Goal: Task Accomplishment & Management: Use online tool/utility

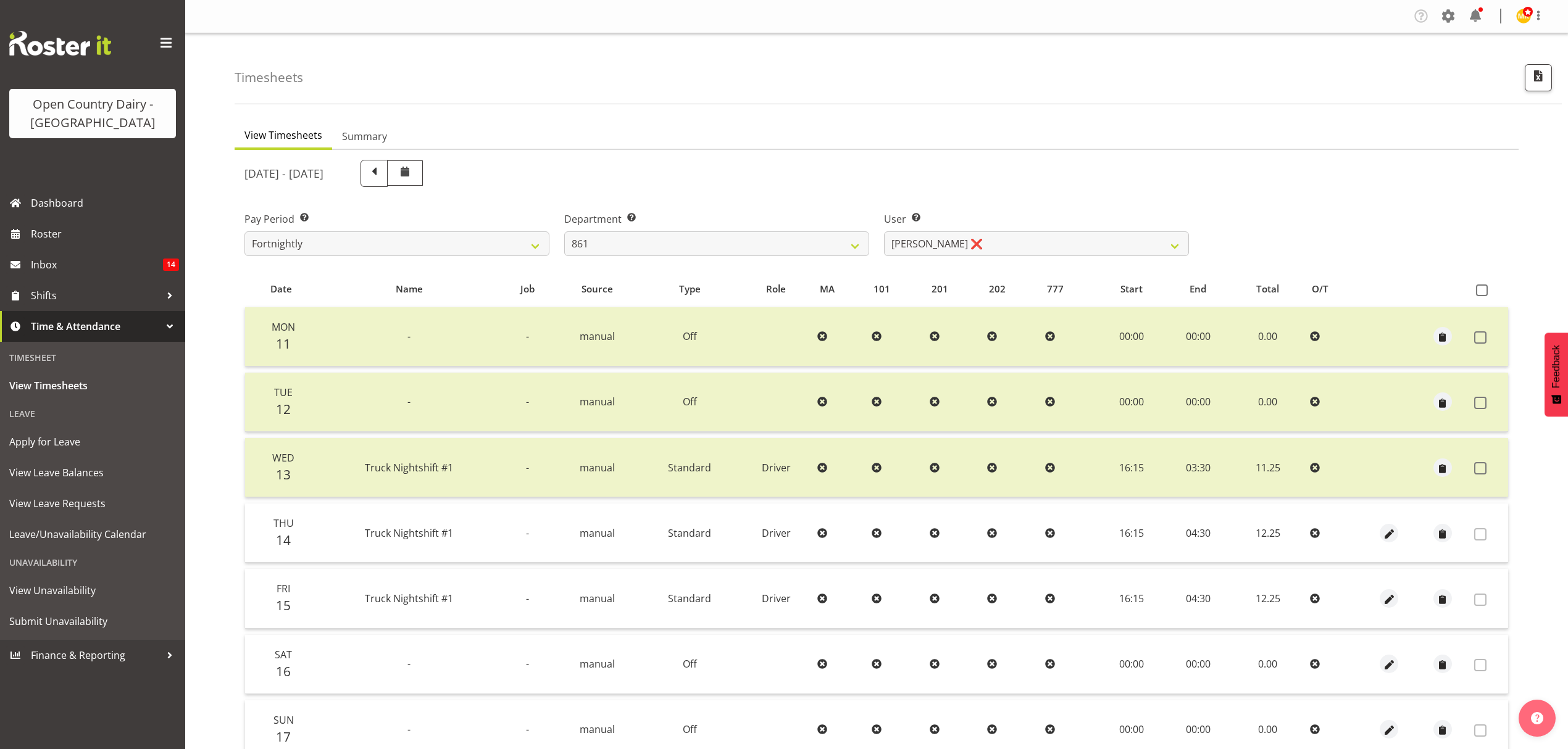
select select "675"
select select "7460"
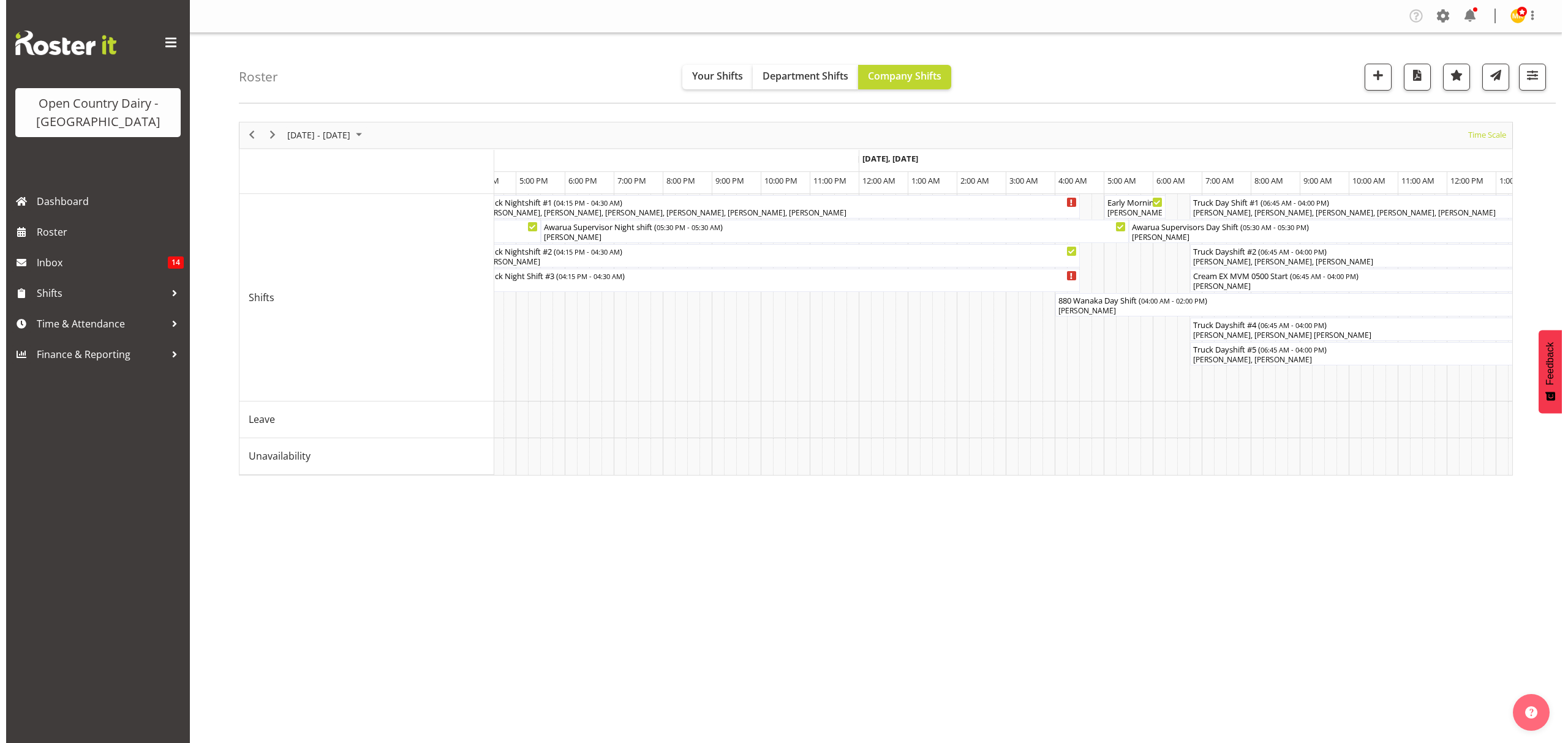
scroll to position [0, 5875]
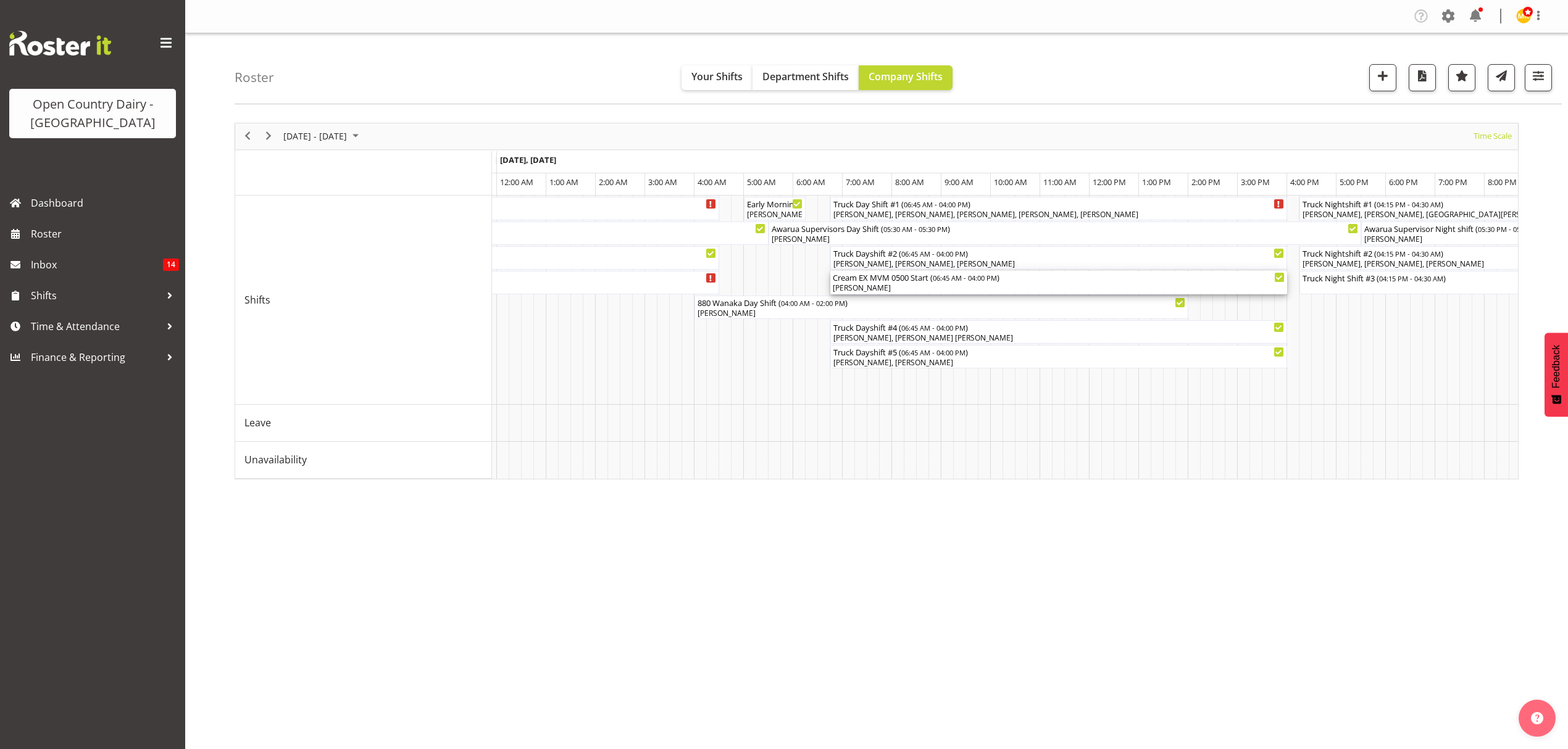
click at [880, 280] on div "Cream EX MVM 0500 Start ( 06:45 AM - 04:00 PM )" at bounding box center [1058, 277] width 452 height 12
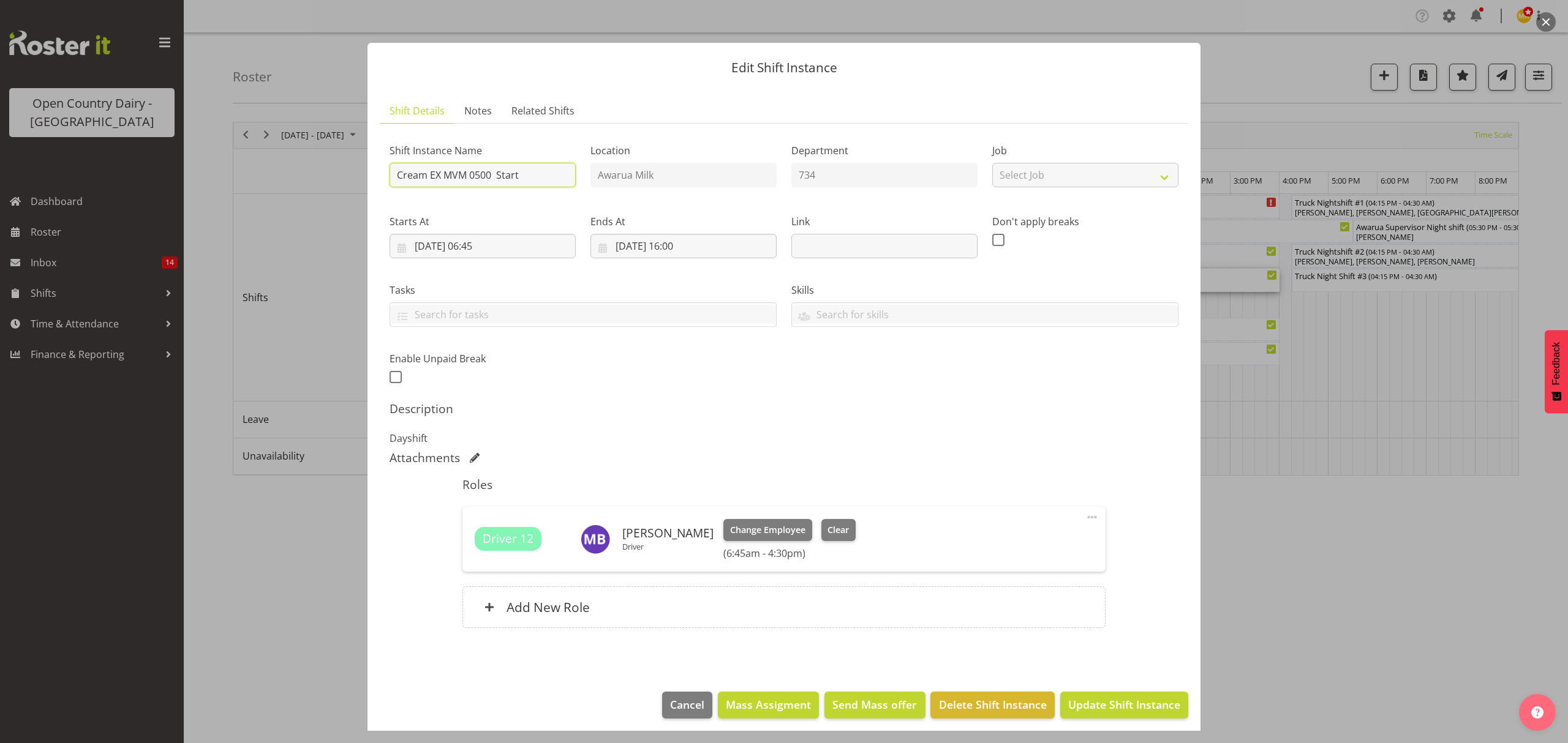
click at [538, 174] on input "Cream EX MVM 0500 Start" at bounding box center [482, 175] width 186 height 25
click at [522, 174] on input "Cream EX MVM 0500 Start 856/9071" at bounding box center [482, 175] width 186 height 25
click at [567, 172] on input "Cream EX MVM 0500 Start (856/9071" at bounding box center [482, 175] width 186 height 25
type input "Cream EX MVM 0500 Start (856/9071)"
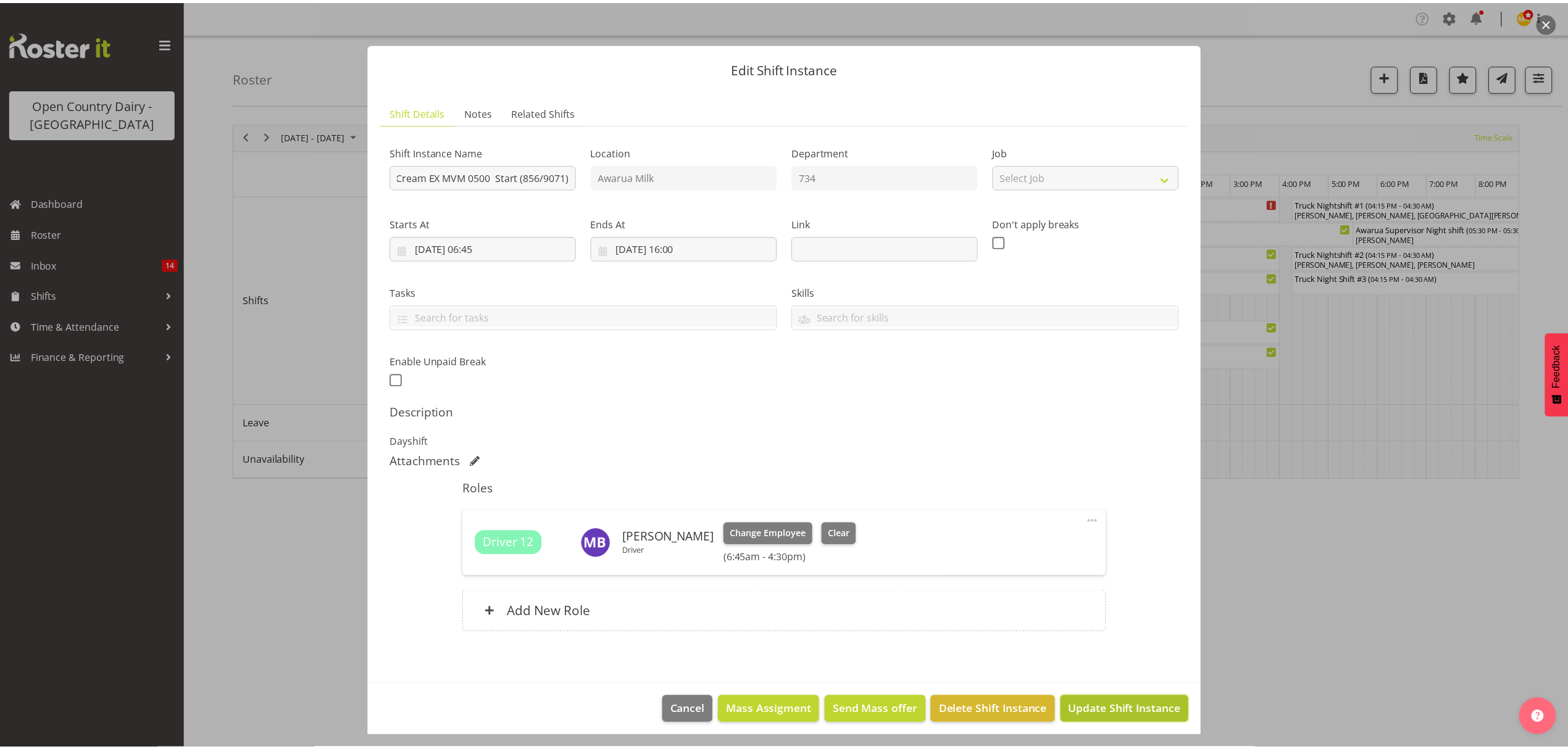
scroll to position [0, 0]
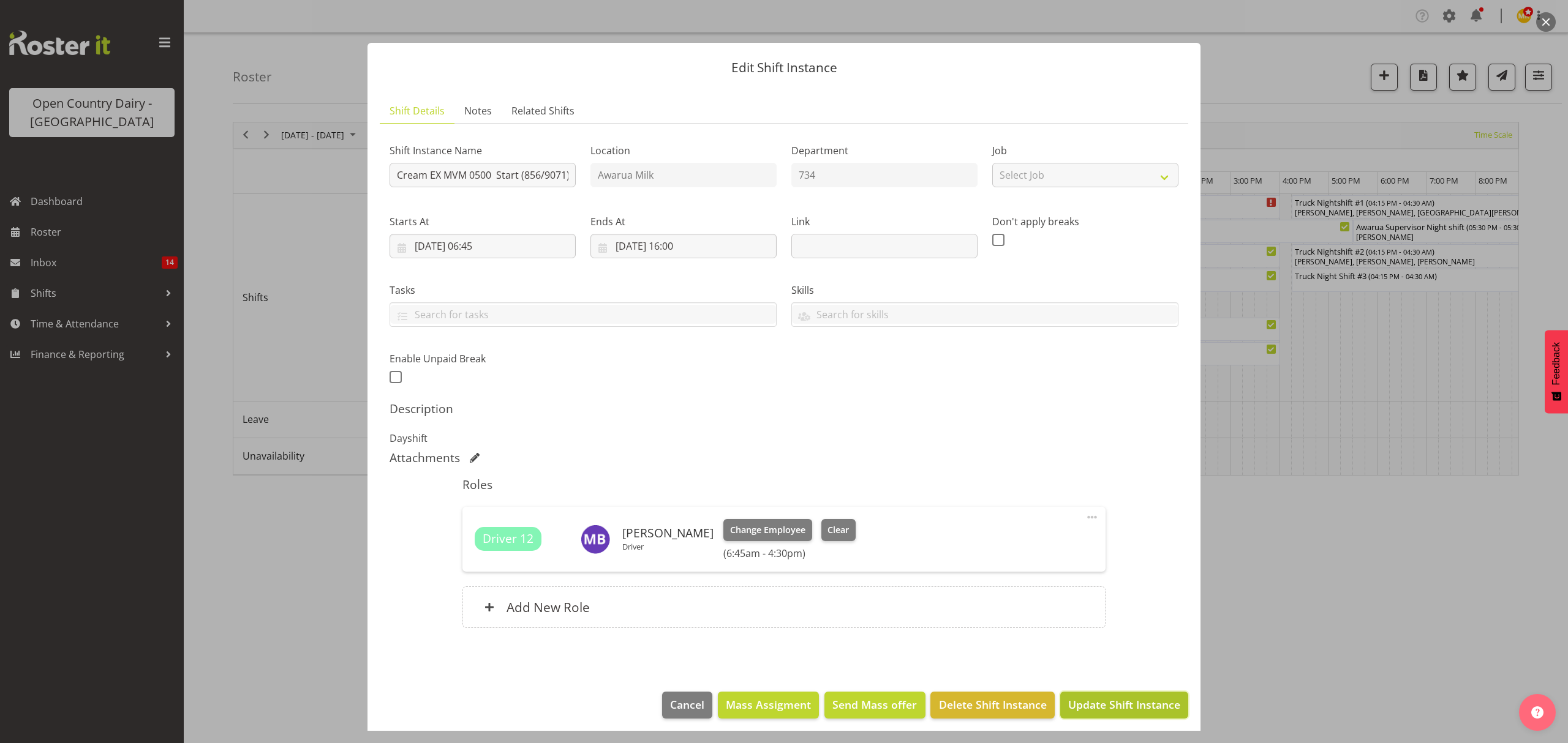
click at [1091, 711] on span "Update Shift Instance" at bounding box center [1123, 705] width 112 height 16
